Goal: Task Accomplishment & Management: Manage account settings

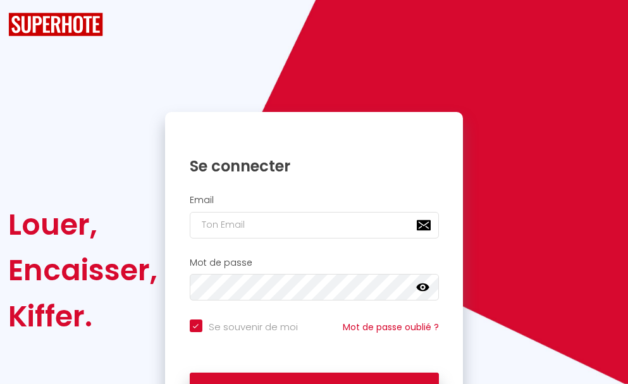
checkbox input "true"
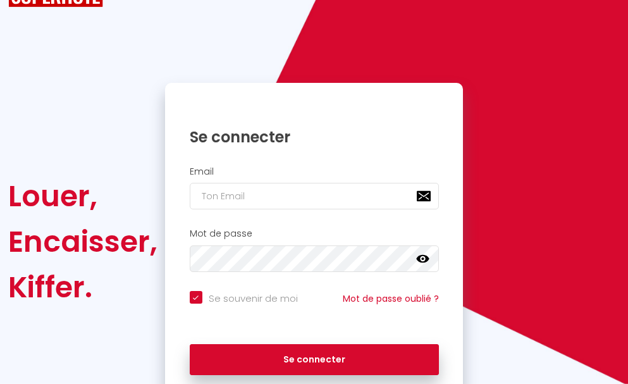
scroll to position [107, 0]
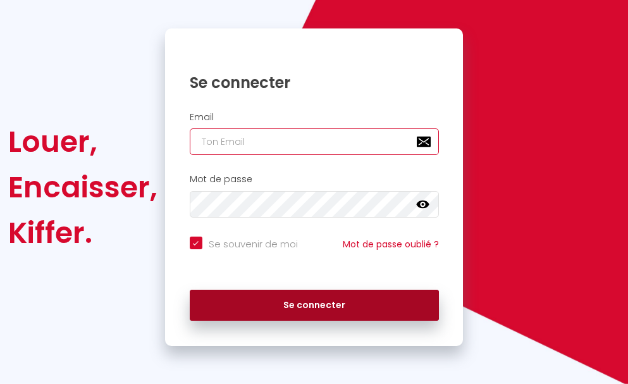
type input "[EMAIL_ADDRESS][DOMAIN_NAME]"
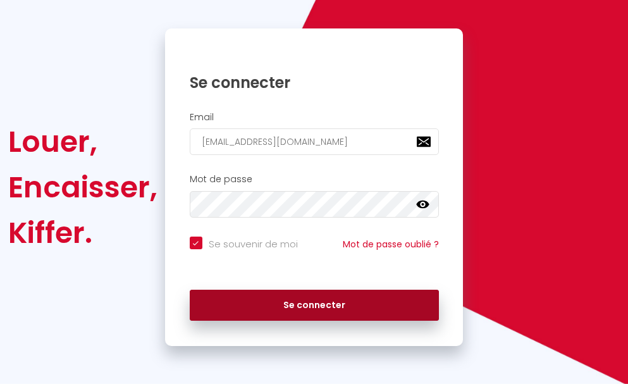
click at [343, 305] on button "Se connecter" at bounding box center [314, 305] width 249 height 32
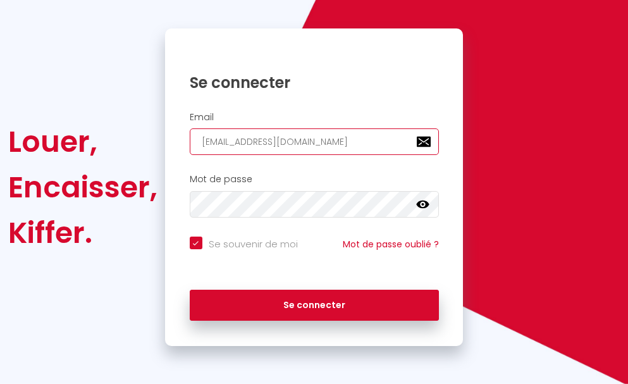
click at [355, 136] on input "[EMAIL_ADDRESS][DOMAIN_NAME]" at bounding box center [314, 141] width 249 height 27
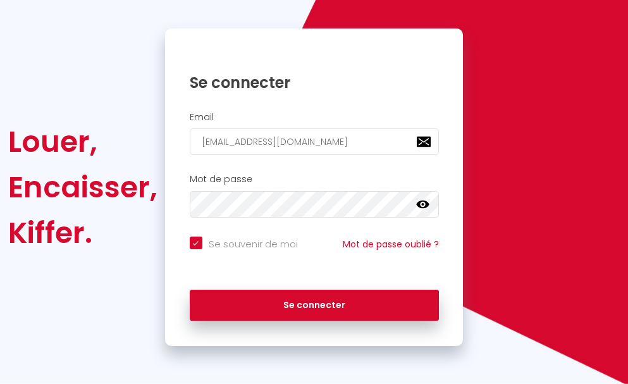
click at [59, 69] on div "Louer, Encaisser, Kiffer." at bounding box center [78, 186] width 157 height 317
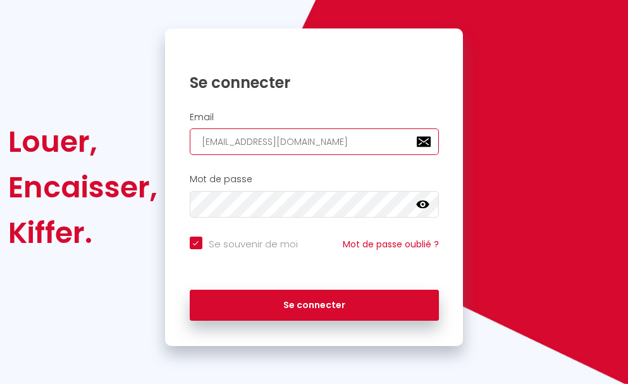
click at [327, 145] on input "[EMAIL_ADDRESS][DOMAIN_NAME]" at bounding box center [314, 141] width 249 height 27
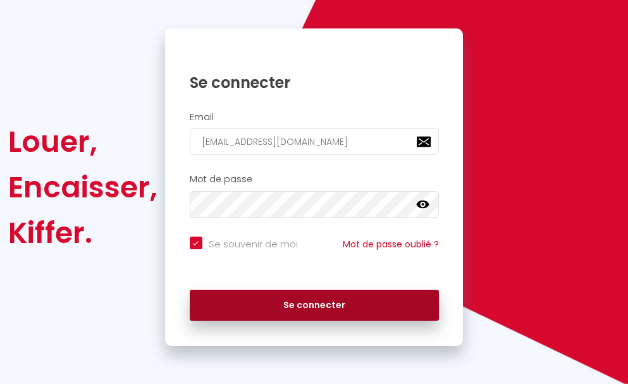
click at [305, 307] on button "Se connecter" at bounding box center [314, 305] width 249 height 32
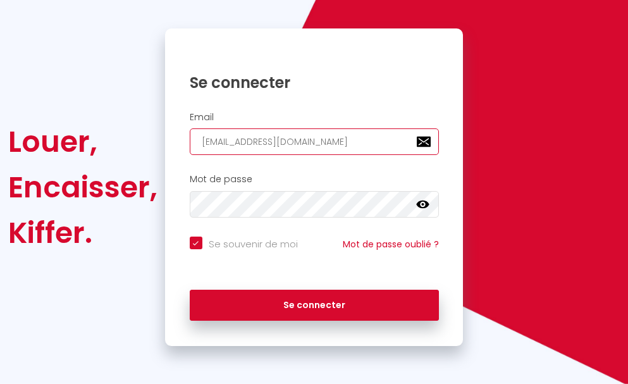
drag, startPoint x: 316, startPoint y: 138, endPoint x: 174, endPoint y: 132, distance: 142.3
click at [174, 132] on div "Email albertsav12@gmail.com" at bounding box center [314, 134] width 281 height 44
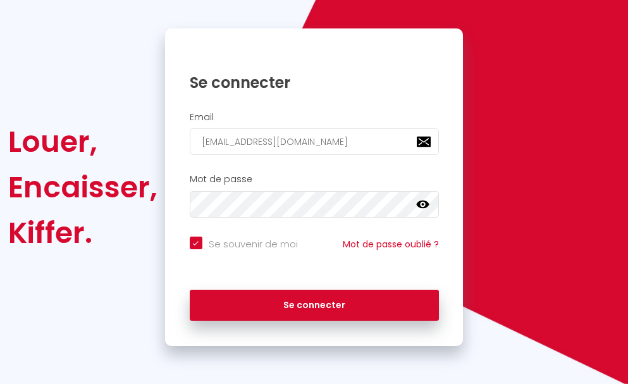
click at [422, 201] on icon at bounding box center [422, 204] width 13 height 8
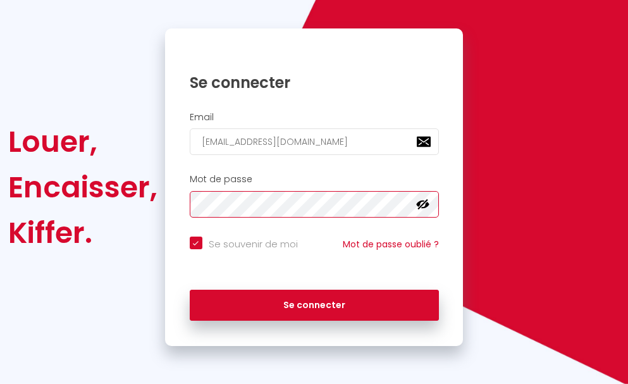
click at [190, 289] on button "Se connecter" at bounding box center [314, 305] width 249 height 32
checkbox input "true"
